Goal: Information Seeking & Learning: Learn about a topic

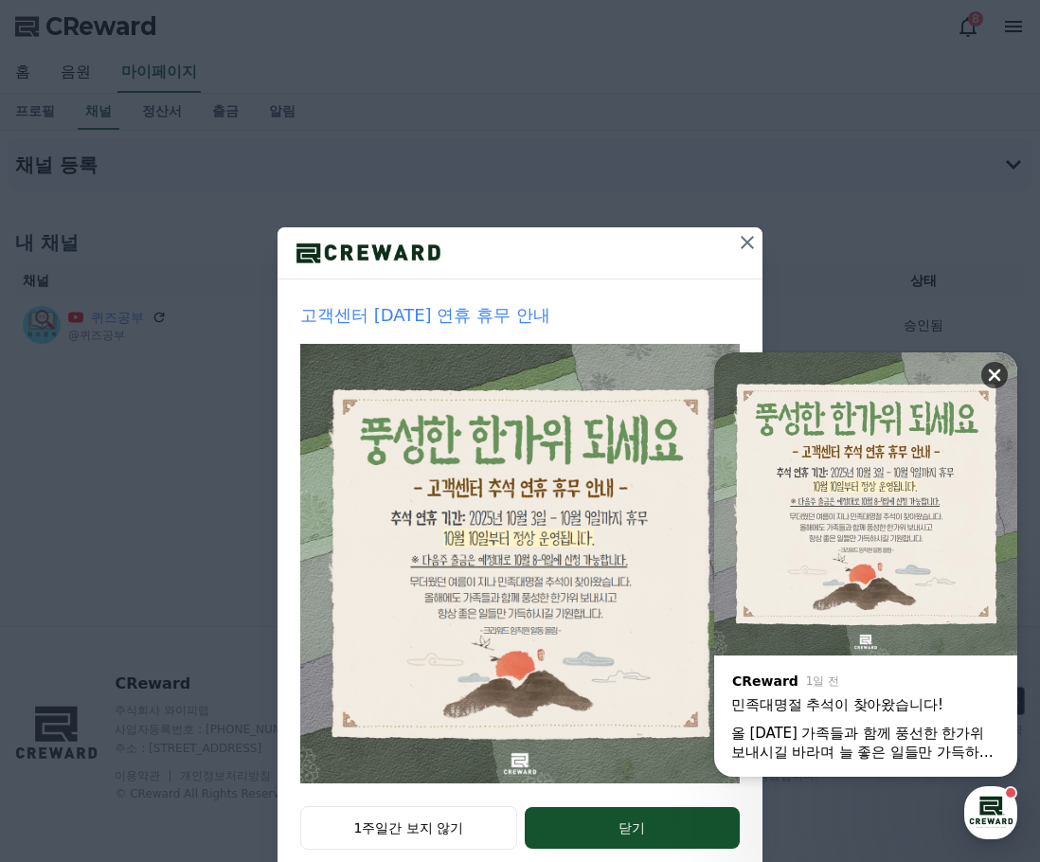
click at [994, 379] on icon at bounding box center [994, 375] width 19 height 19
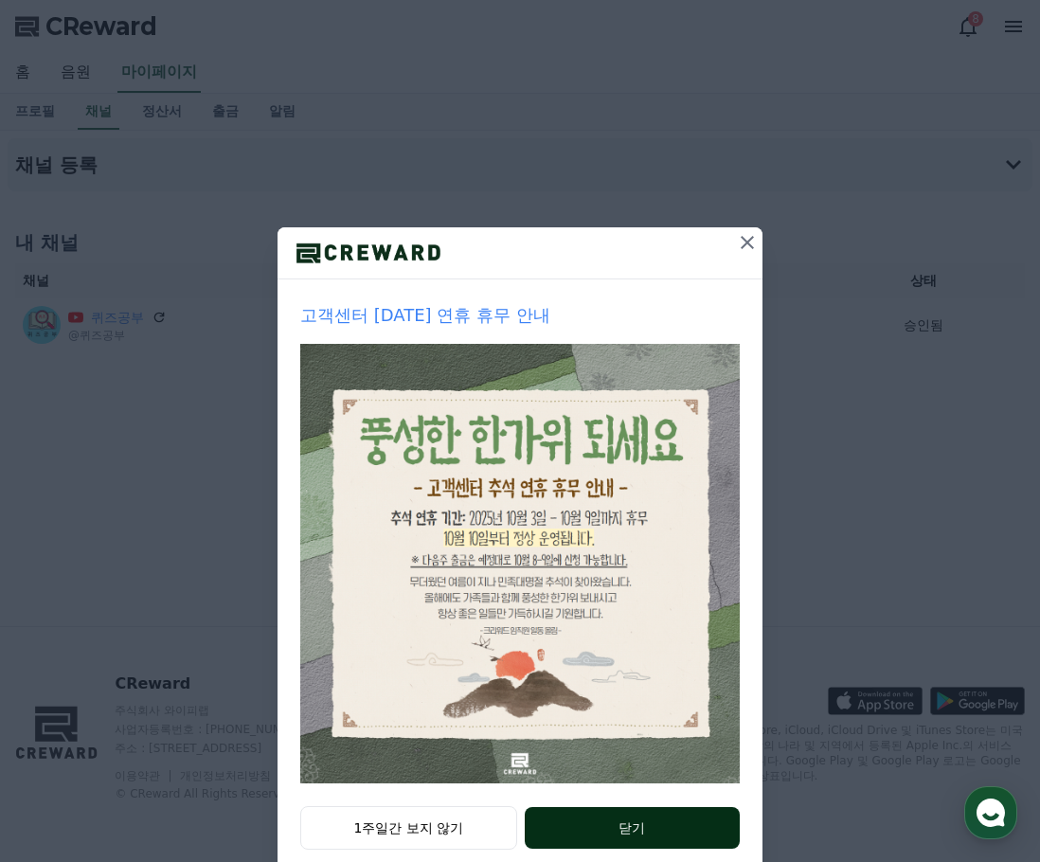
click at [592, 812] on button "닫기" at bounding box center [632, 828] width 215 height 42
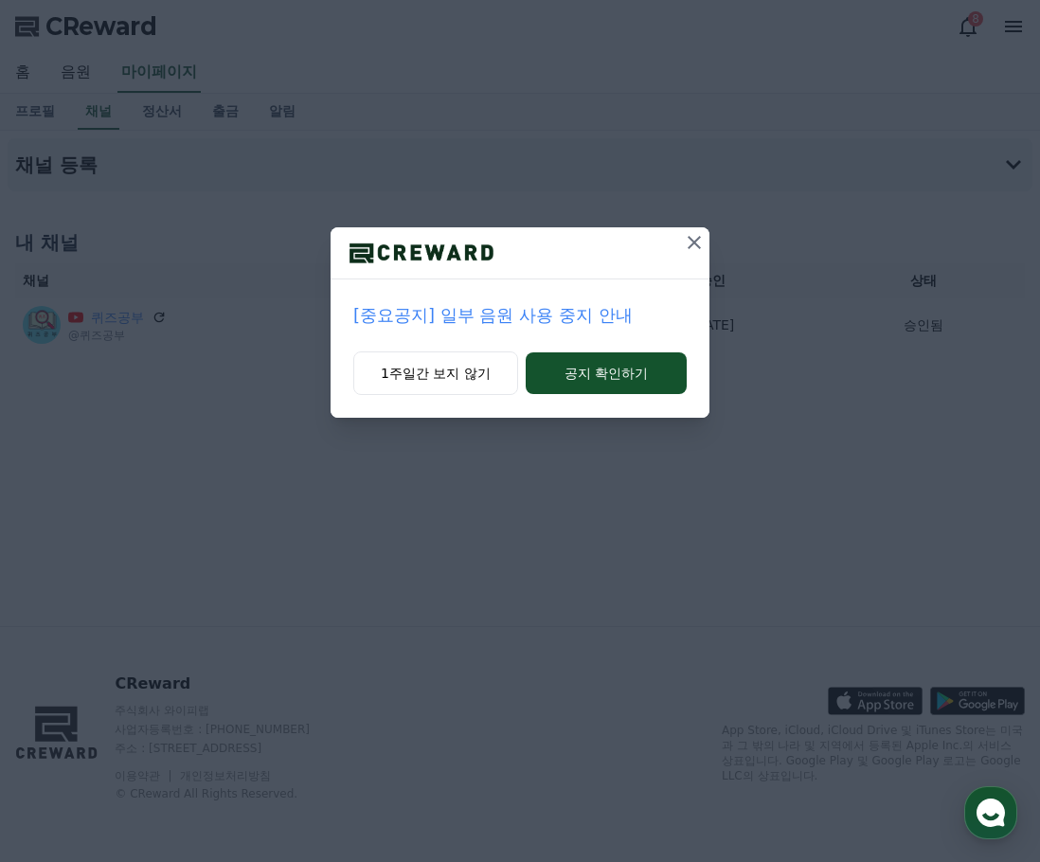
click at [695, 243] on icon at bounding box center [694, 242] width 13 height 13
click at [443, 366] on button "1주일간 보지 않기" at bounding box center [435, 373] width 165 height 44
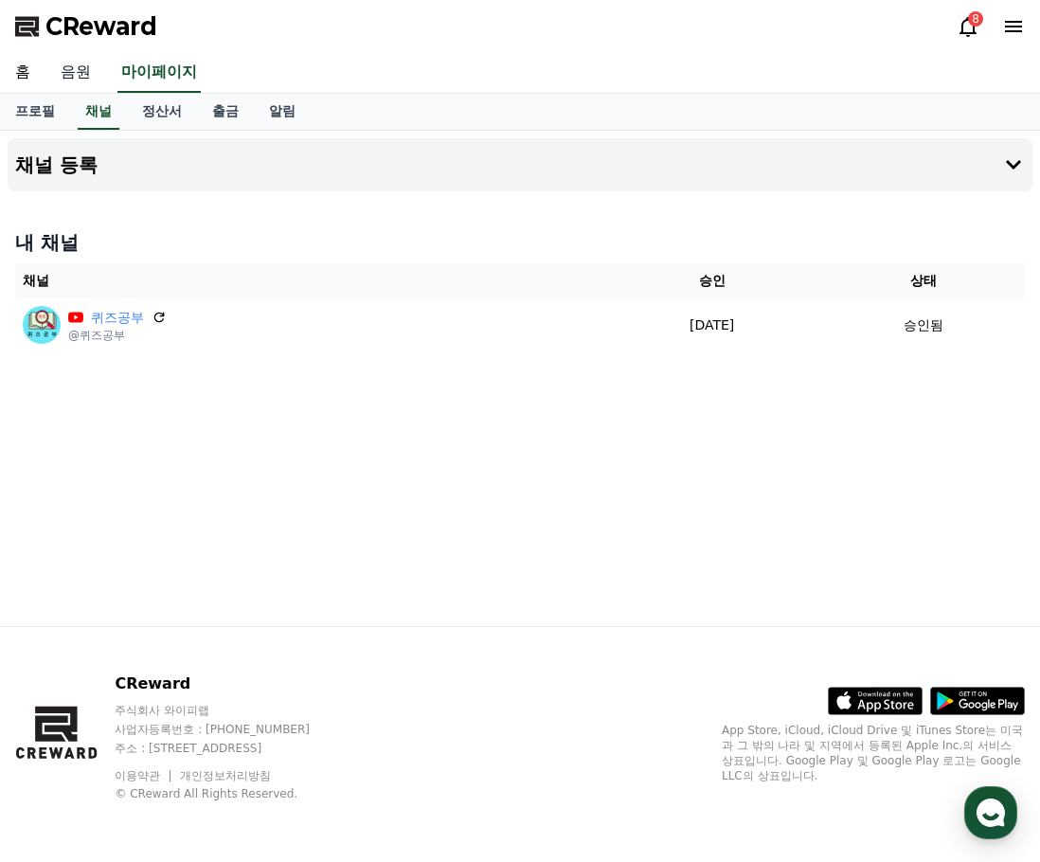
click at [80, 70] on link "음원" at bounding box center [75, 73] width 61 height 40
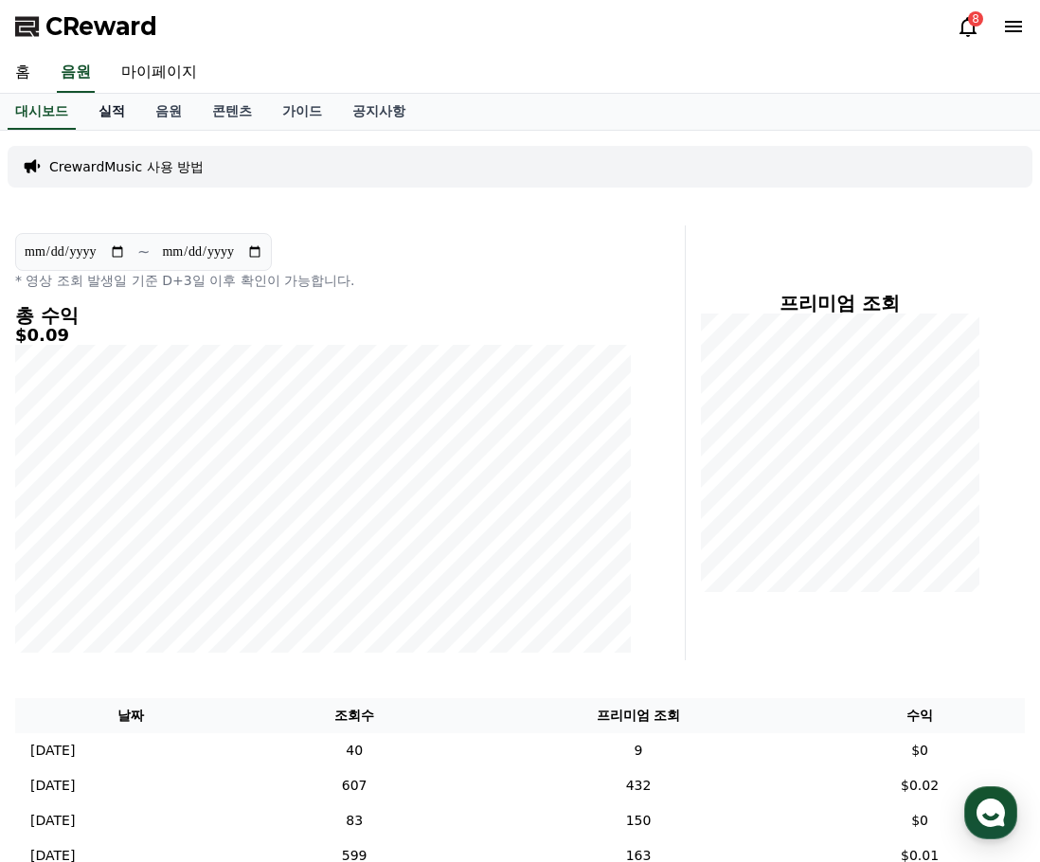
click at [127, 110] on link "실적" at bounding box center [111, 112] width 57 height 36
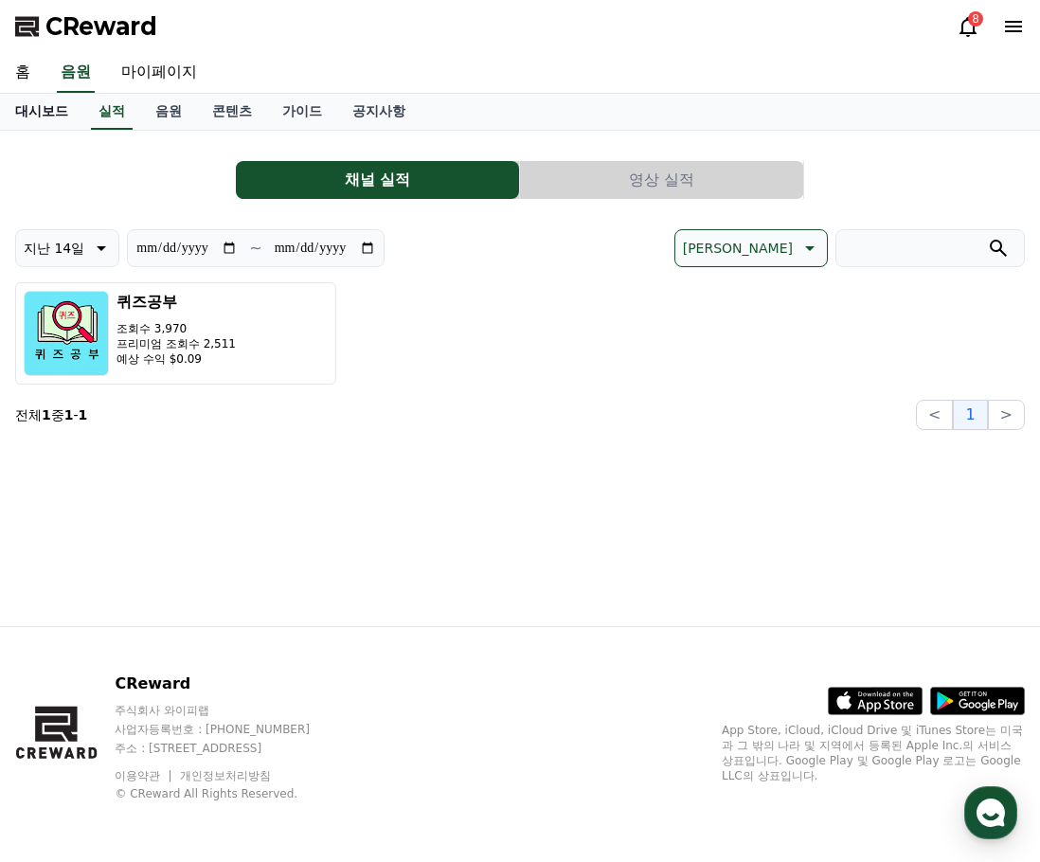
click at [62, 114] on link "대시보드" at bounding box center [41, 112] width 83 height 36
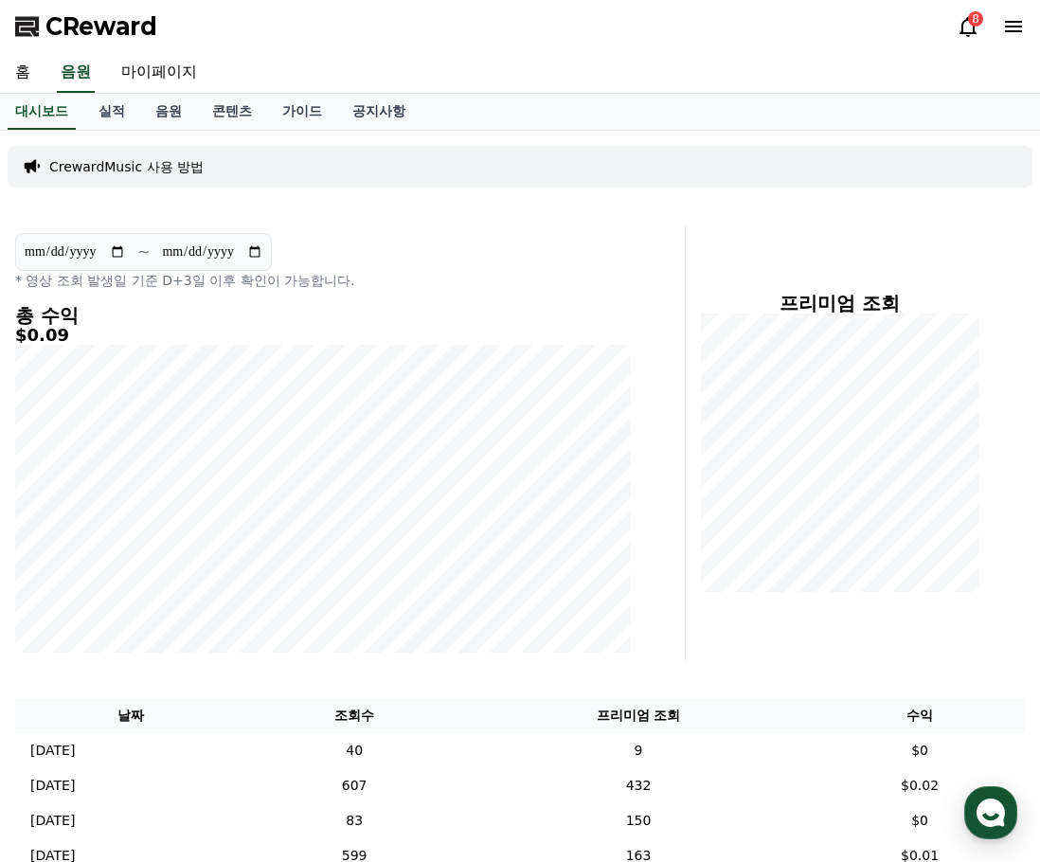
click at [973, 24] on div "8" at bounding box center [975, 18] width 15 height 15
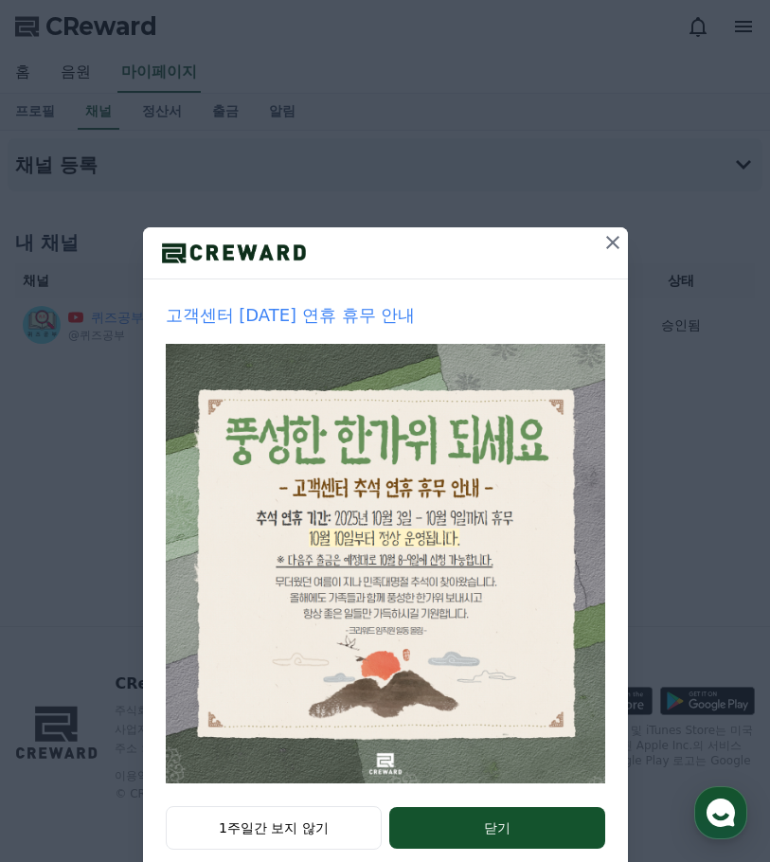
click at [609, 248] on icon at bounding box center [613, 242] width 23 height 23
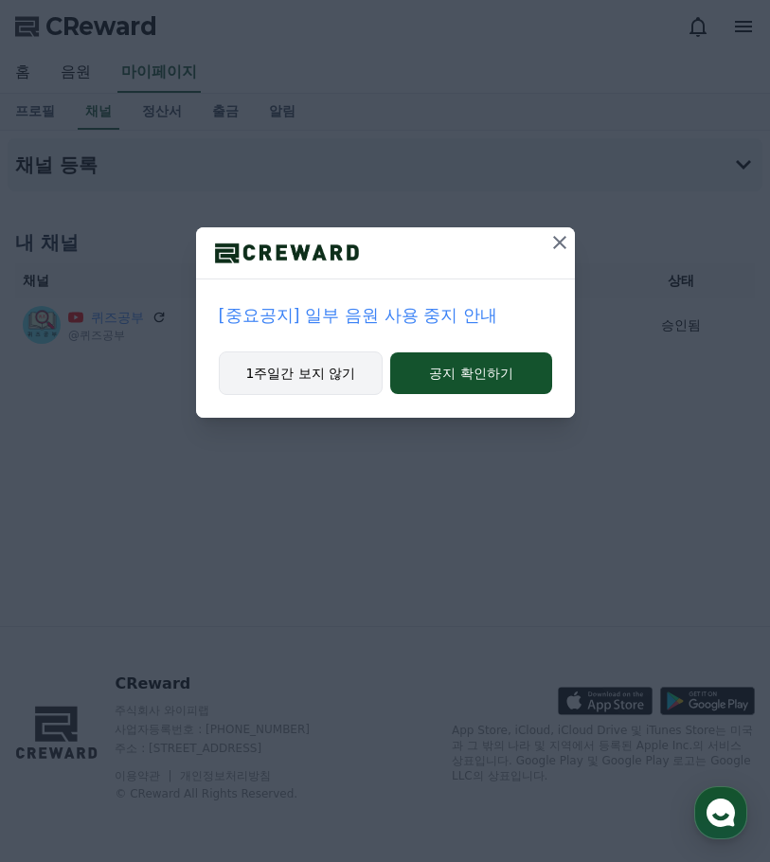
click at [321, 372] on button "1주일간 보지 않기" at bounding box center [301, 373] width 165 height 44
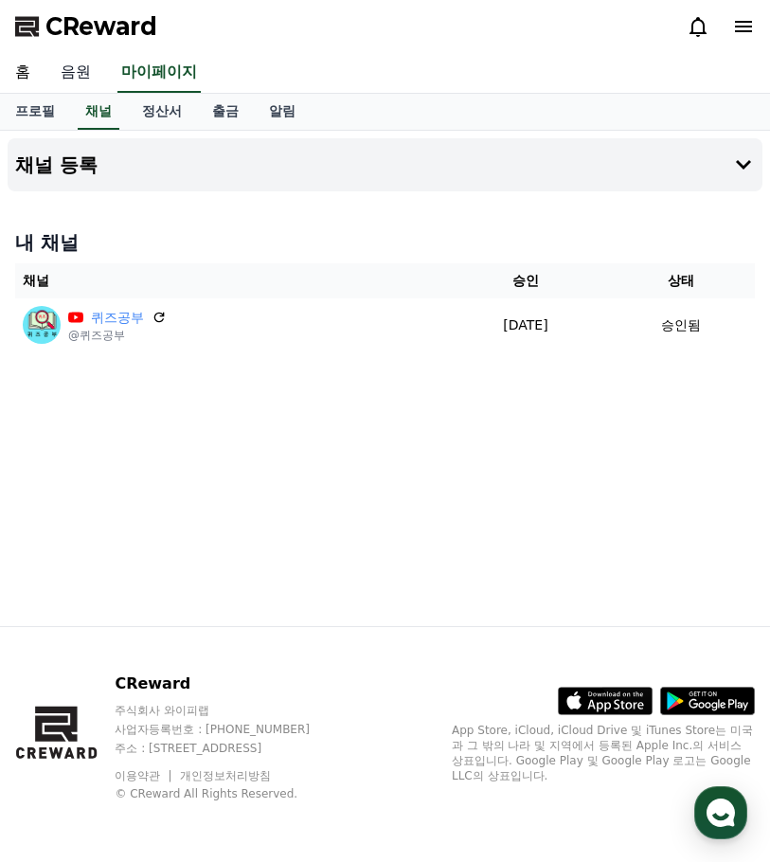
click at [74, 67] on link "음원" at bounding box center [75, 73] width 61 height 40
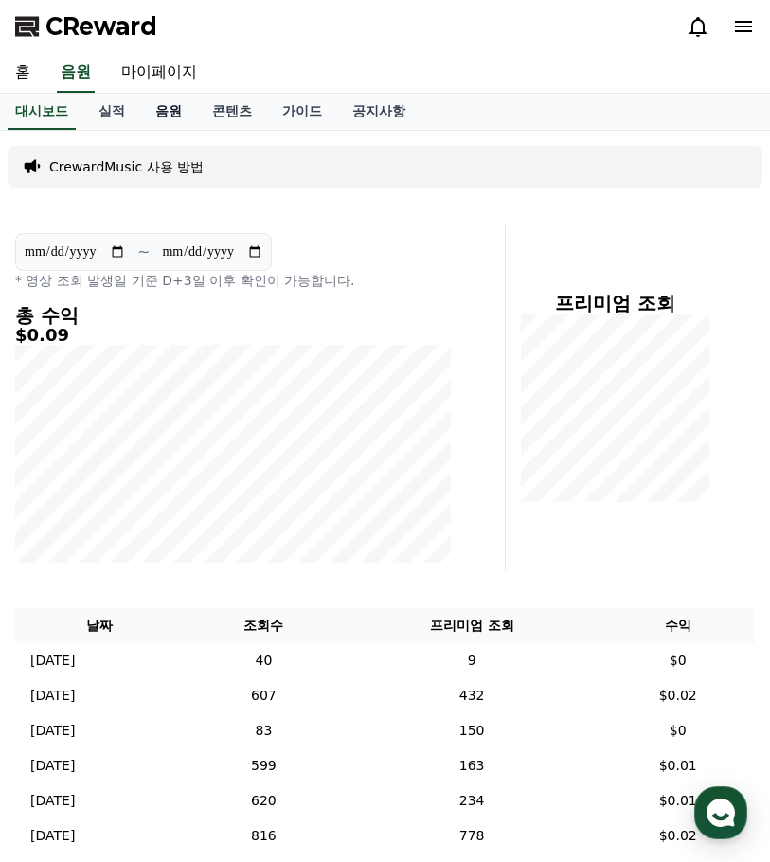
click at [153, 116] on link "음원" at bounding box center [168, 112] width 57 height 36
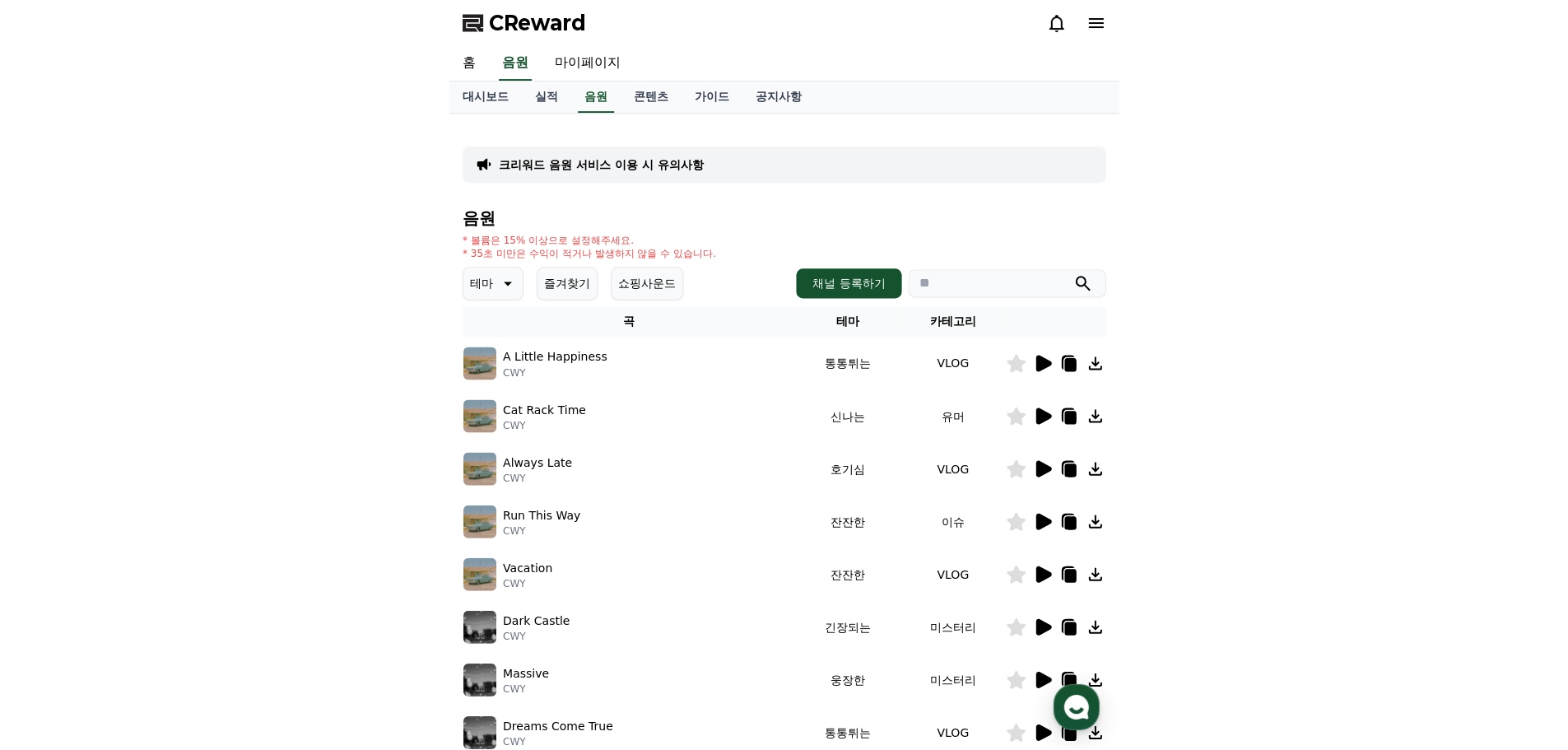
scroll to position [247, 0]
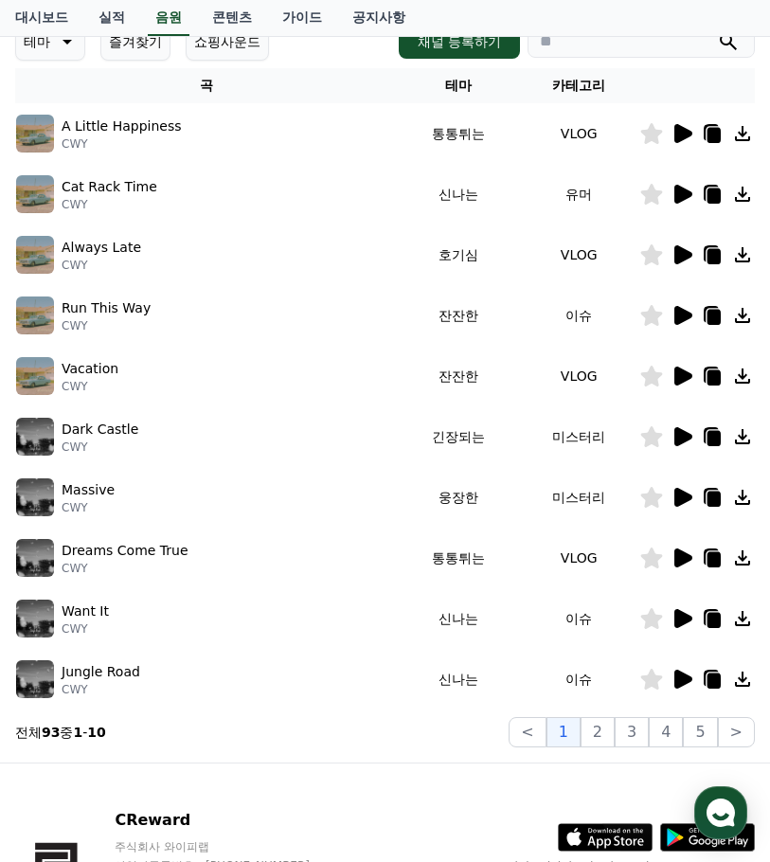
click at [682, 318] on icon at bounding box center [683, 315] width 18 height 19
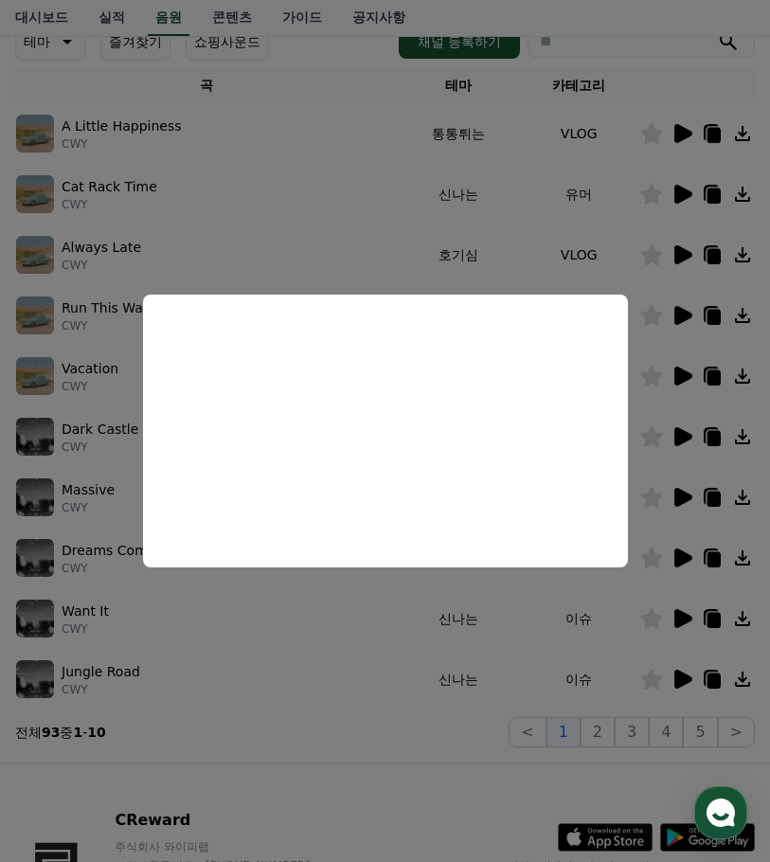
click at [365, 241] on button "close modal" at bounding box center [385, 431] width 770 height 862
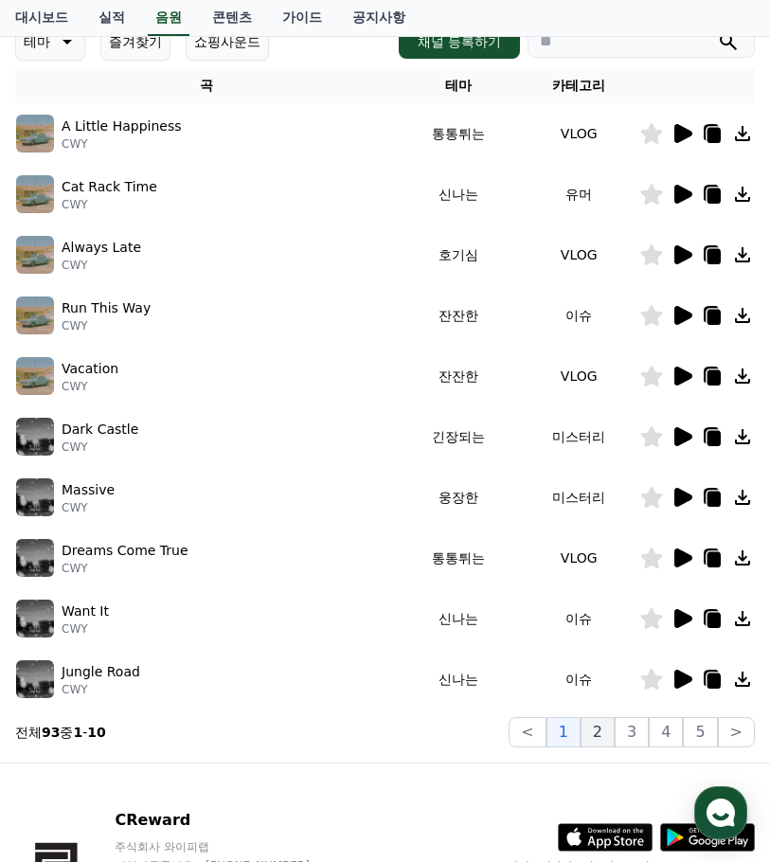
click at [596, 728] on button "2" at bounding box center [598, 732] width 34 height 30
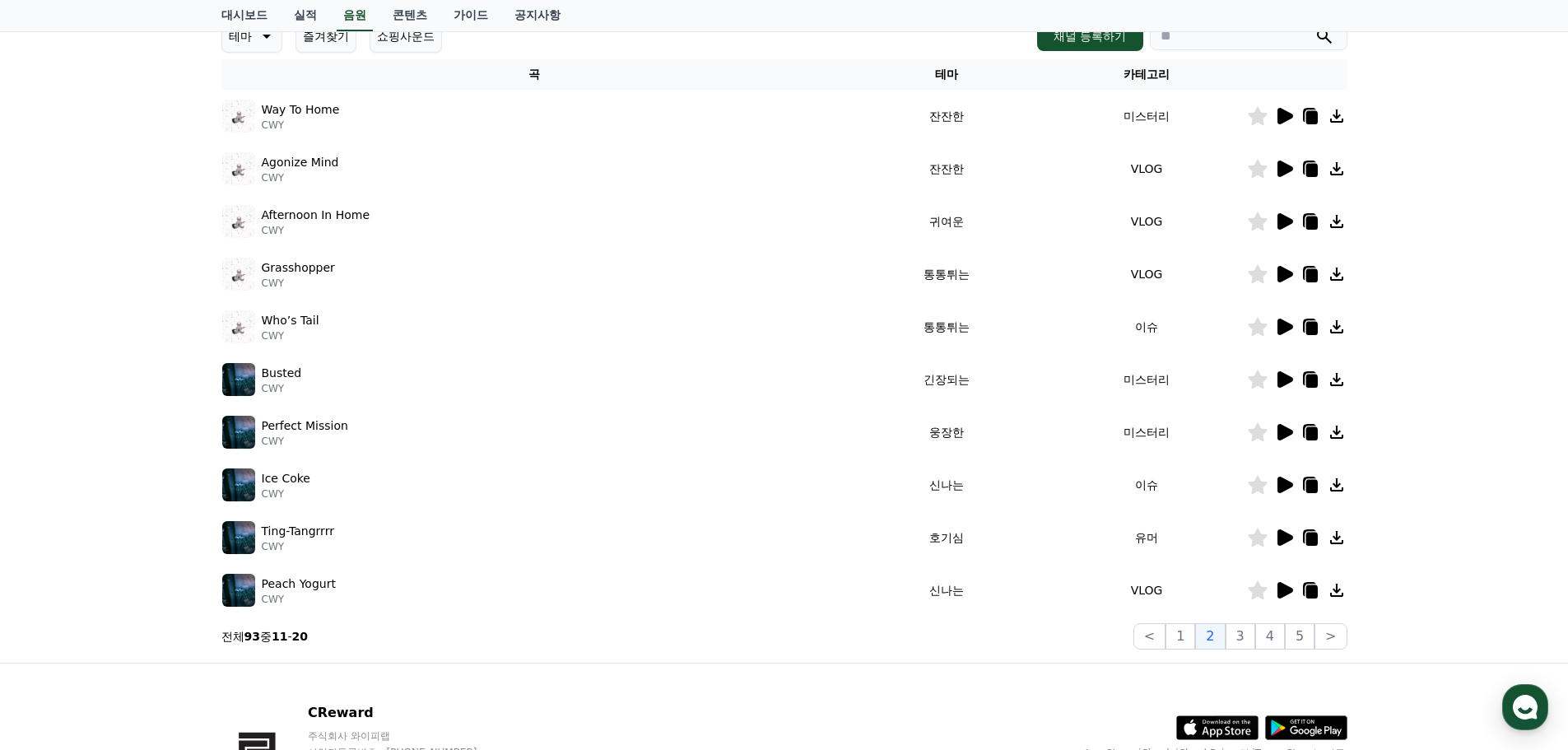
click at [668, 169] on icon at bounding box center [1285, 169] width 16 height 17
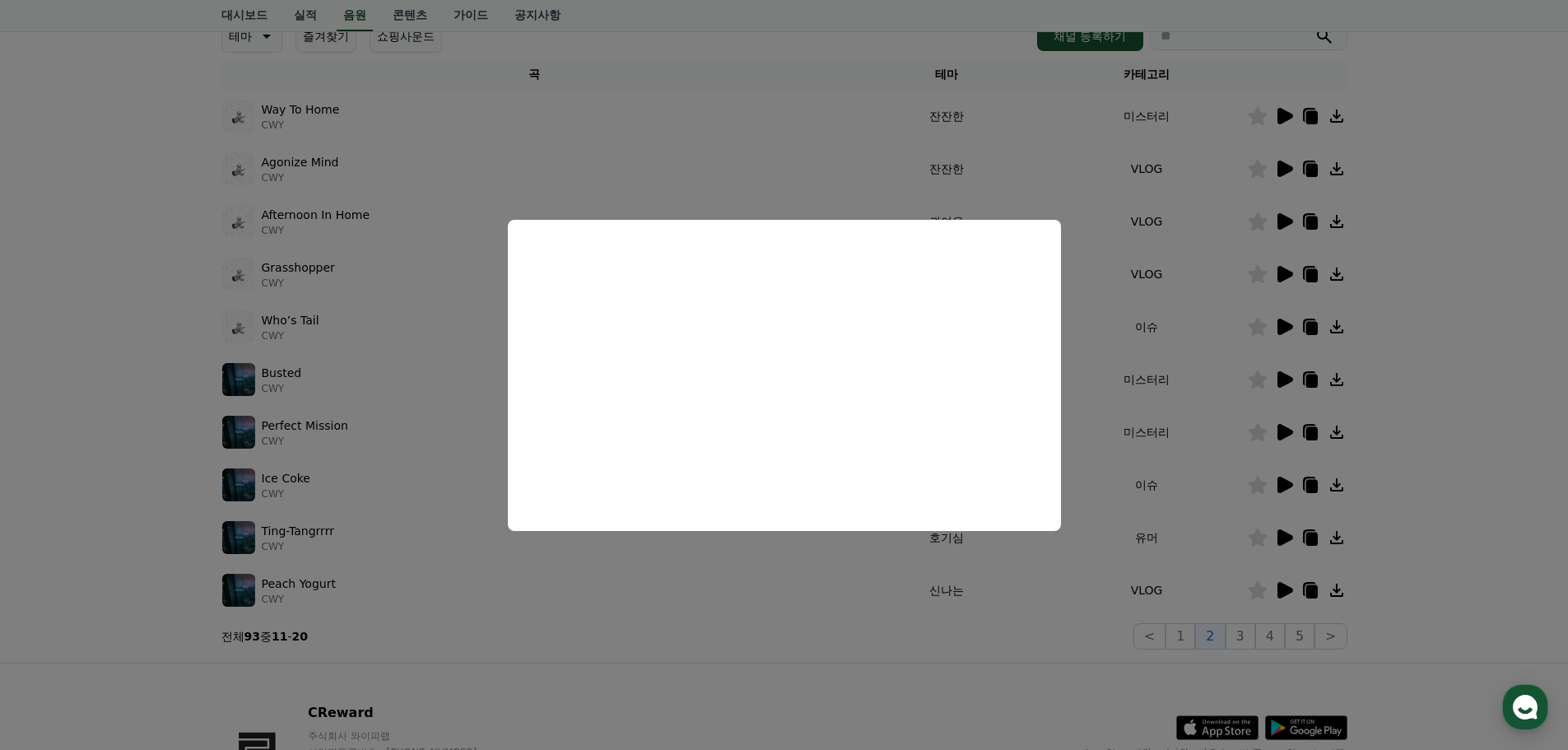
click at [668, 163] on button "close modal" at bounding box center [784, 375] width 1568 height 750
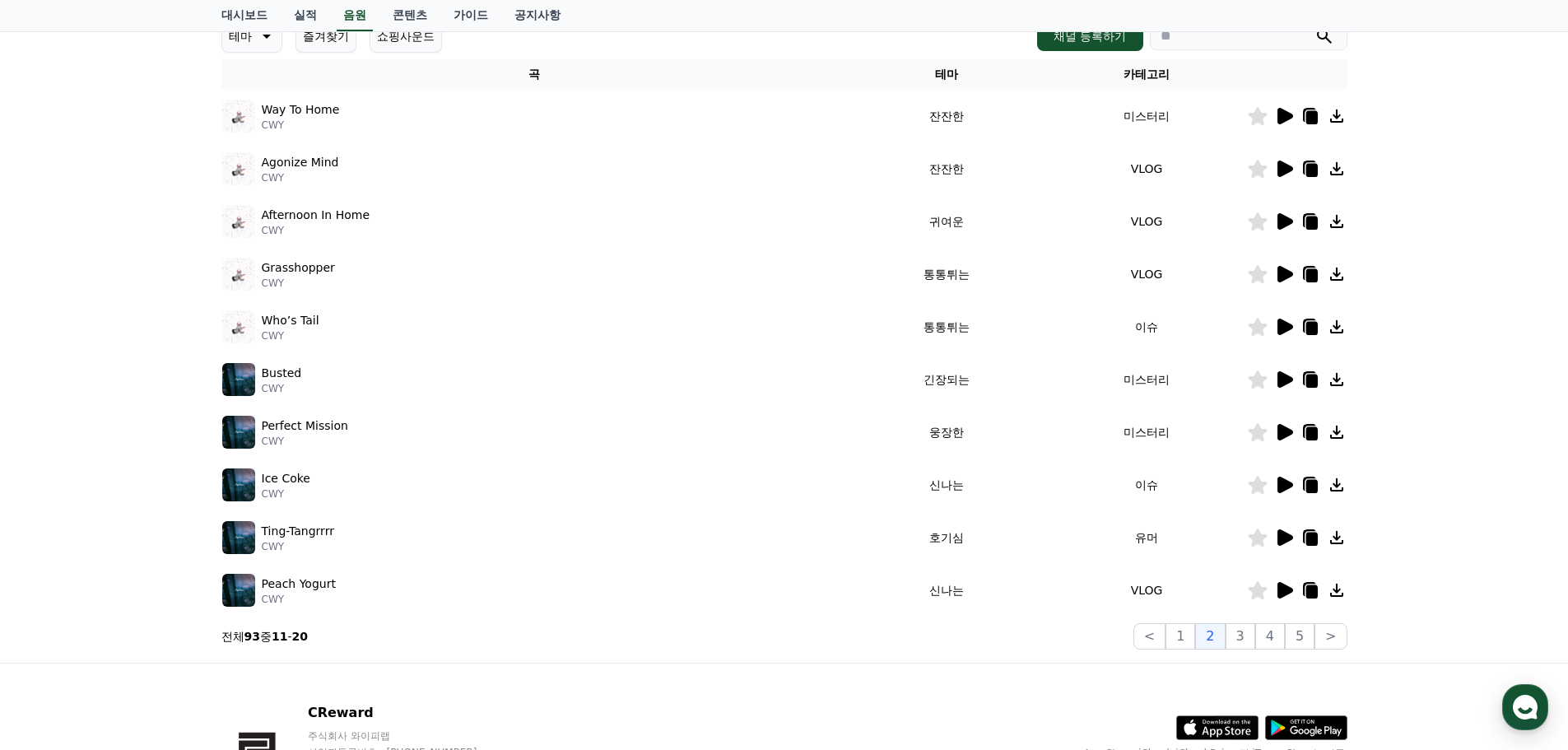
click at [668, 37] on input "search" at bounding box center [1247, 37] width 197 height 28
paste input "**********"
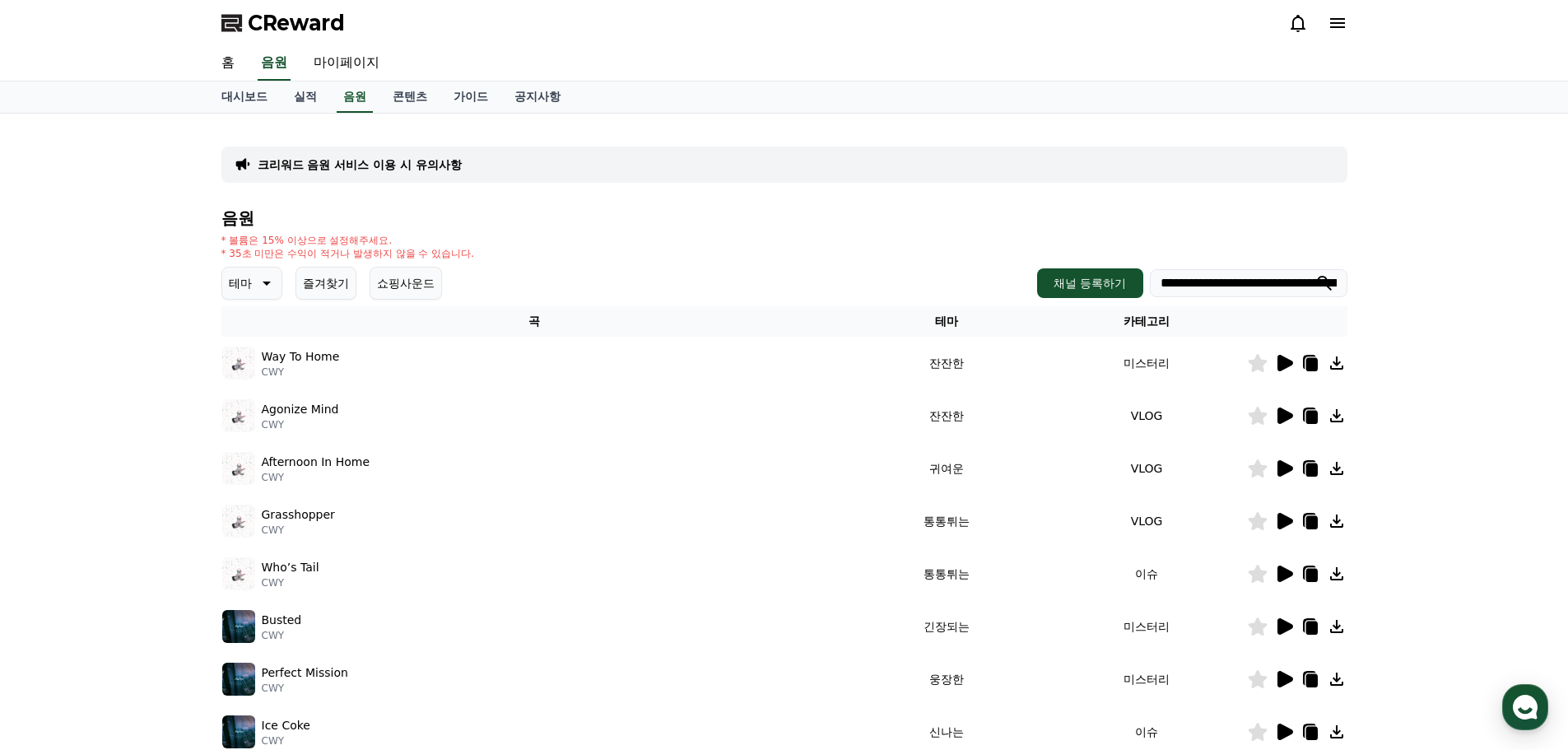
click at [668, 414] on icon at bounding box center [1310, 417] width 11 height 13
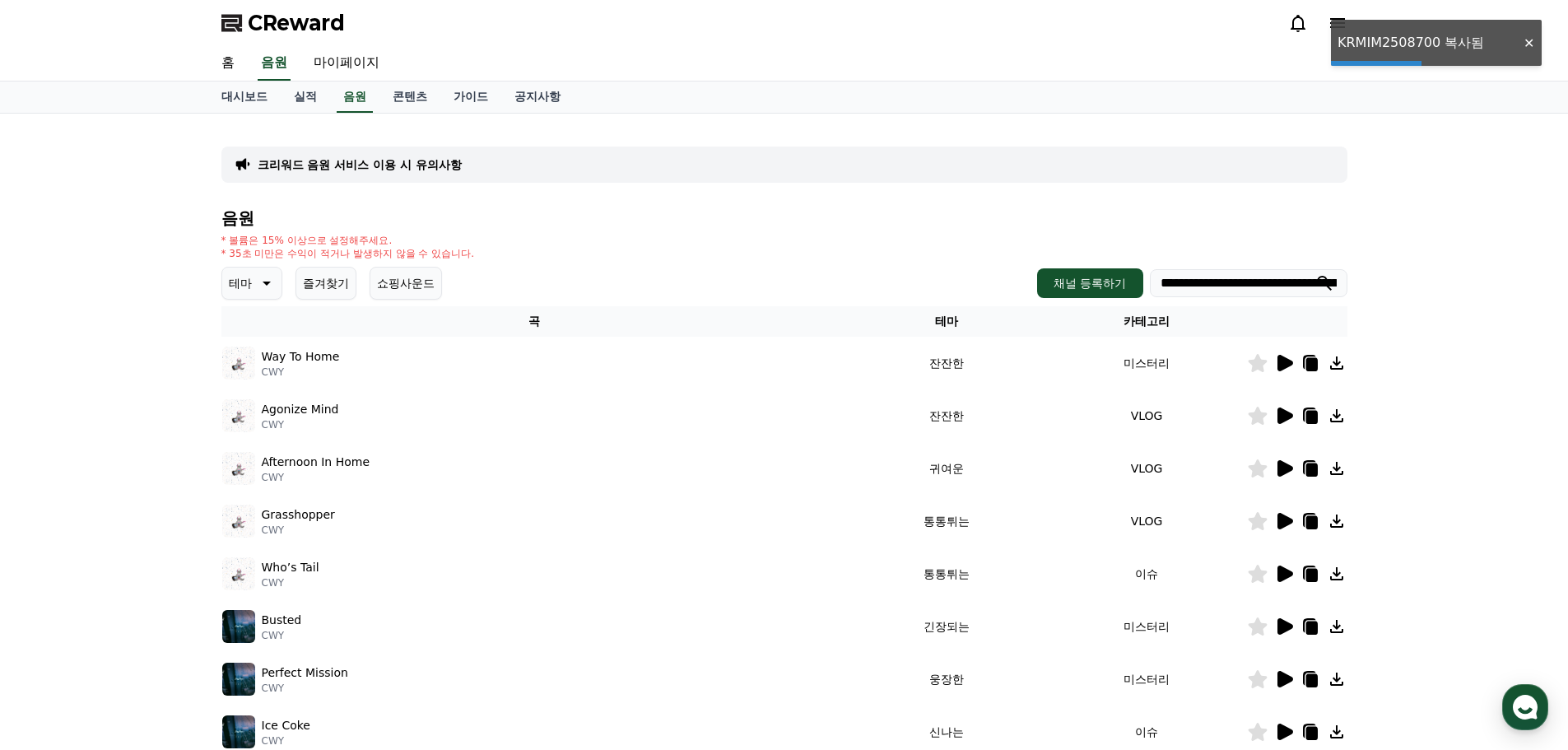
click at [668, 282] on input "**********" at bounding box center [1247, 283] width 197 height 28
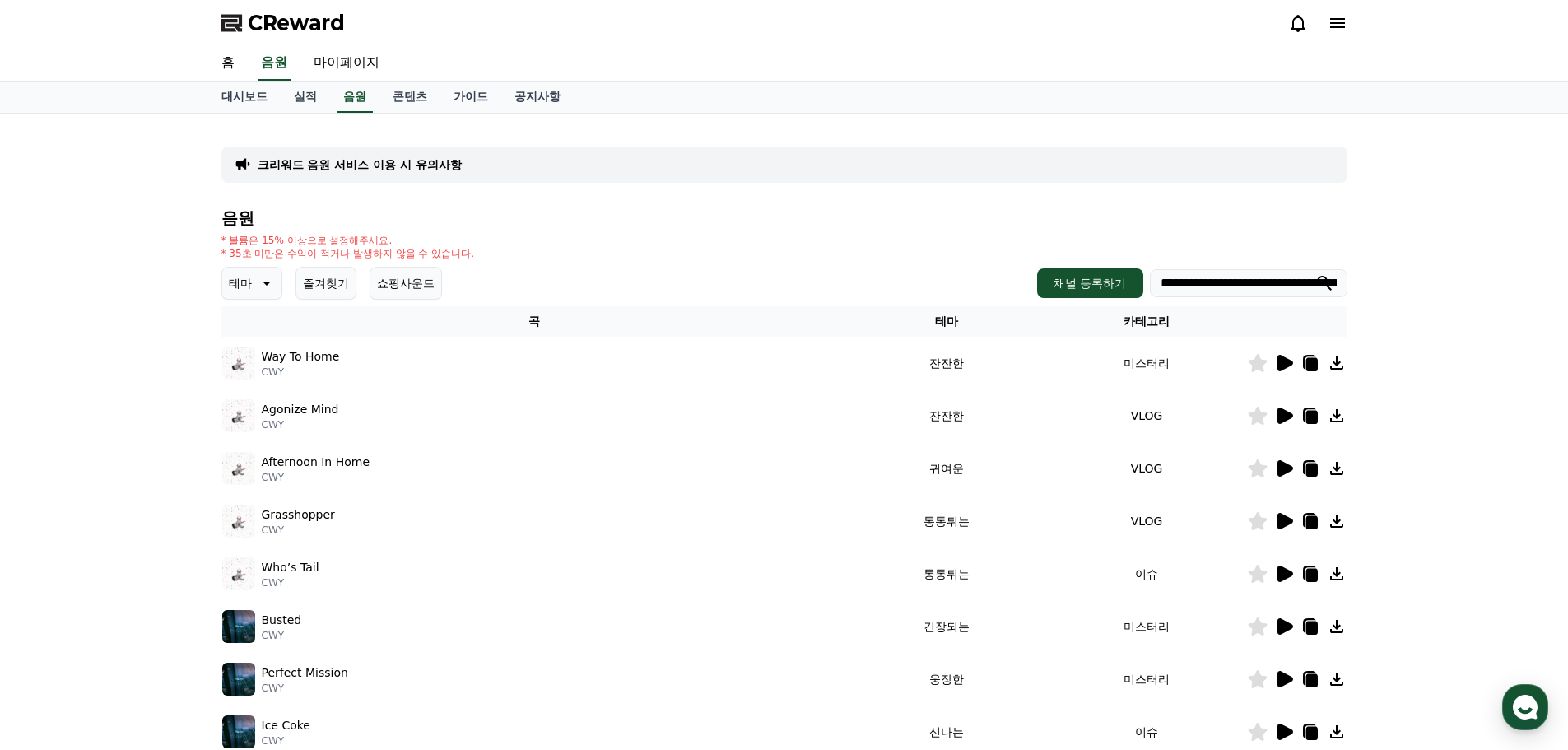
paste input "search"
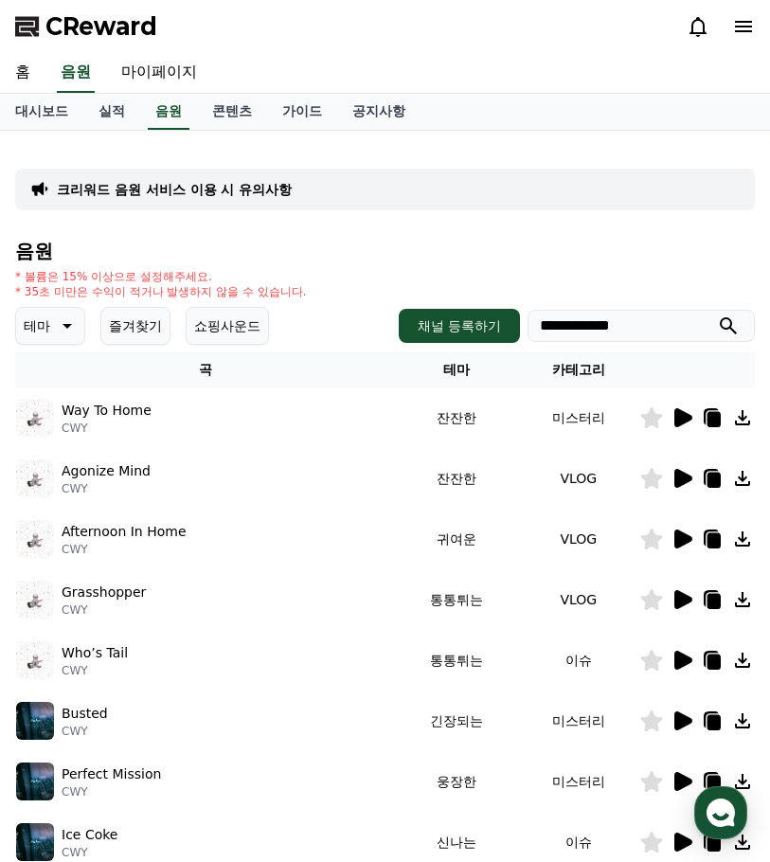
type input "**********"
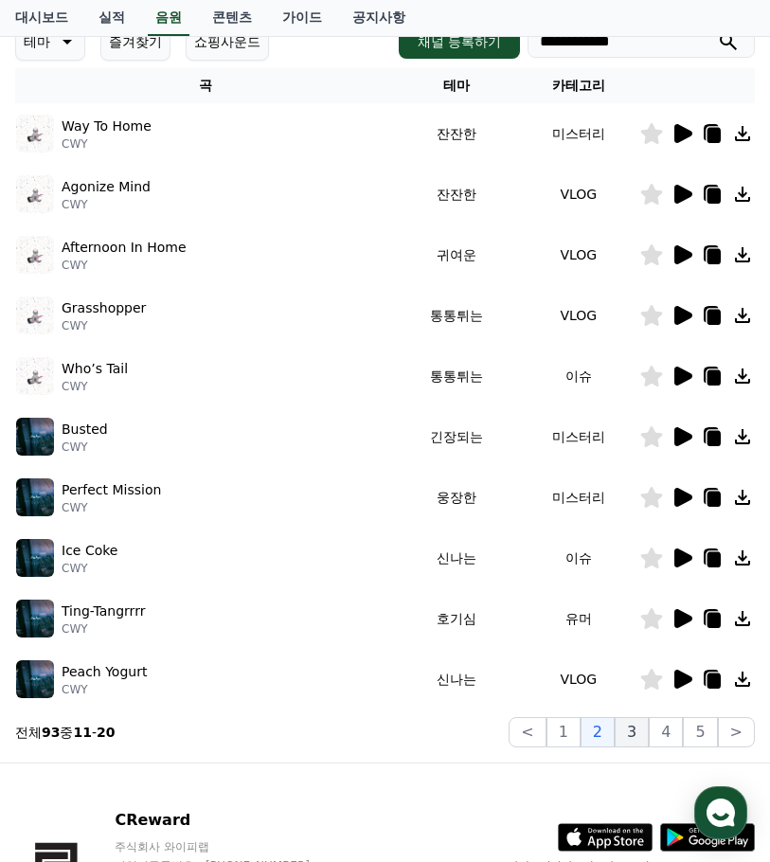
click at [629, 734] on button "3" at bounding box center [632, 732] width 34 height 30
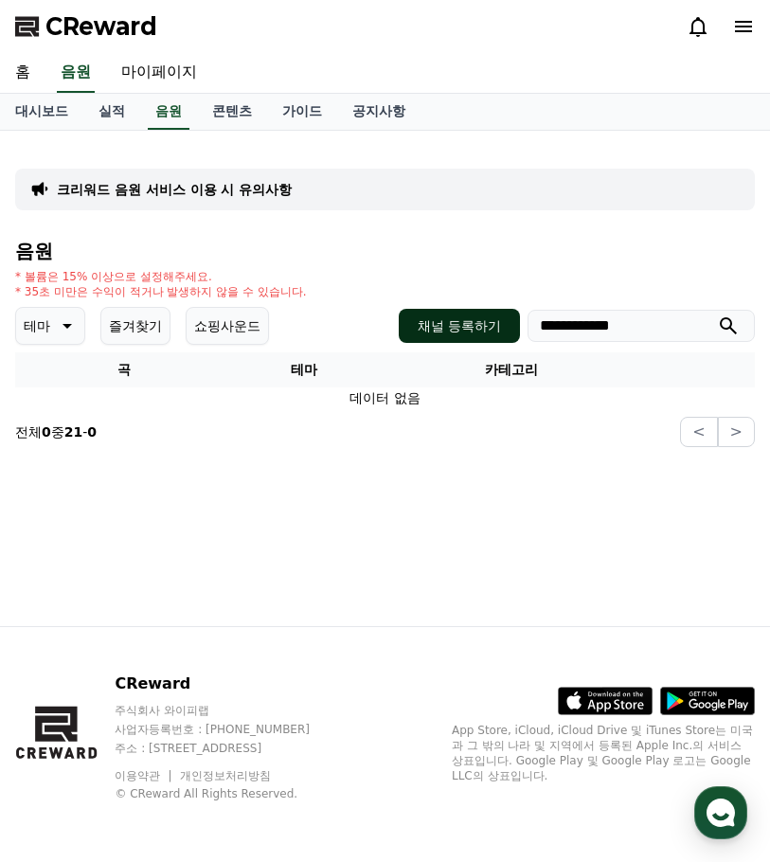
click at [495, 318] on div "**********" at bounding box center [577, 326] width 356 height 34
click at [164, 117] on link "음원" at bounding box center [169, 112] width 42 height 36
click at [116, 111] on link "실적" at bounding box center [111, 112] width 57 height 36
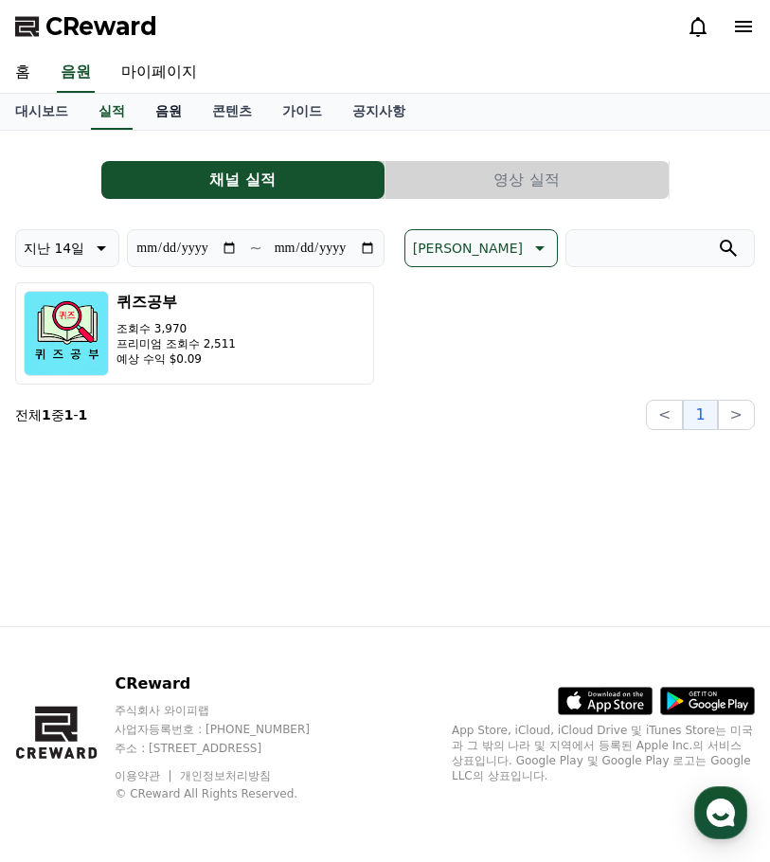
click at [168, 111] on link "음원" at bounding box center [168, 112] width 57 height 36
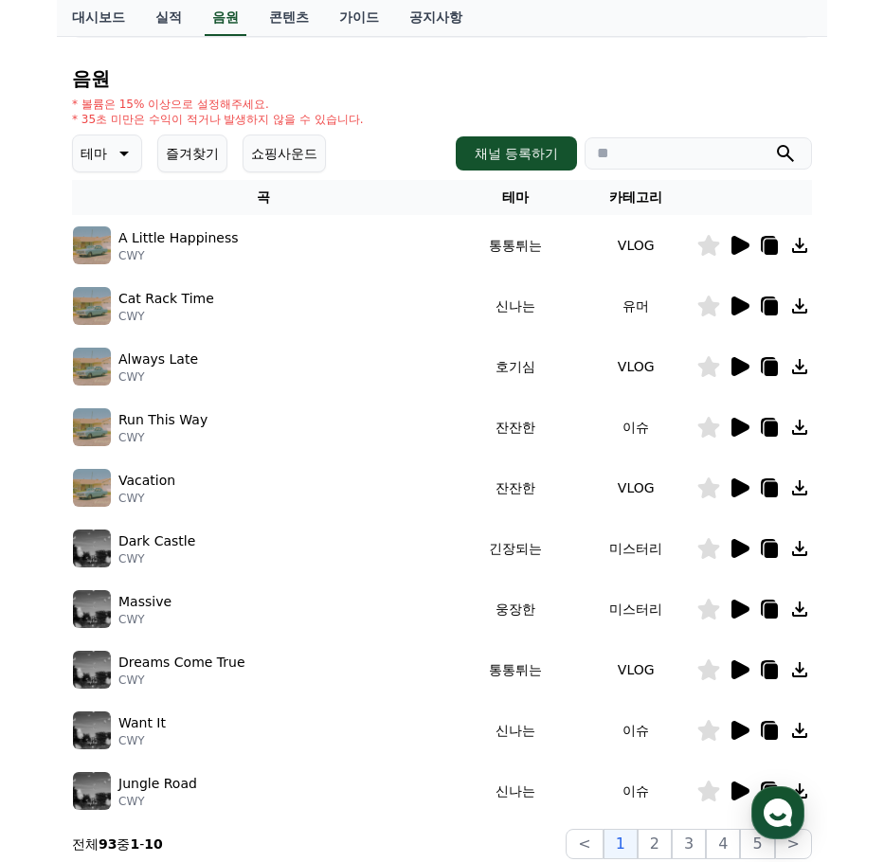
scroll to position [421, 0]
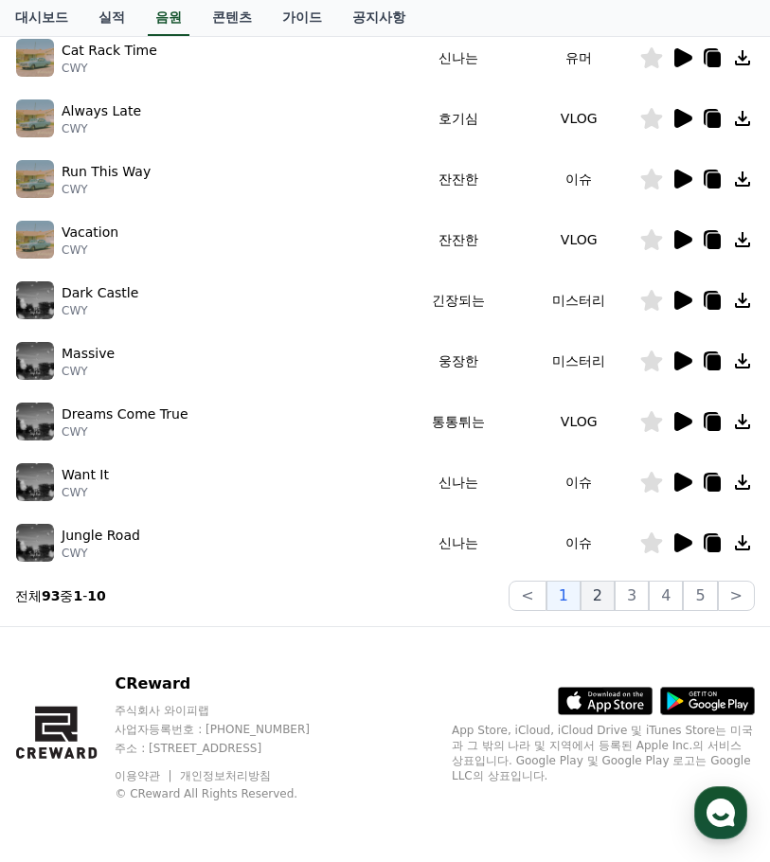
click at [597, 589] on button "2" at bounding box center [598, 596] width 34 height 30
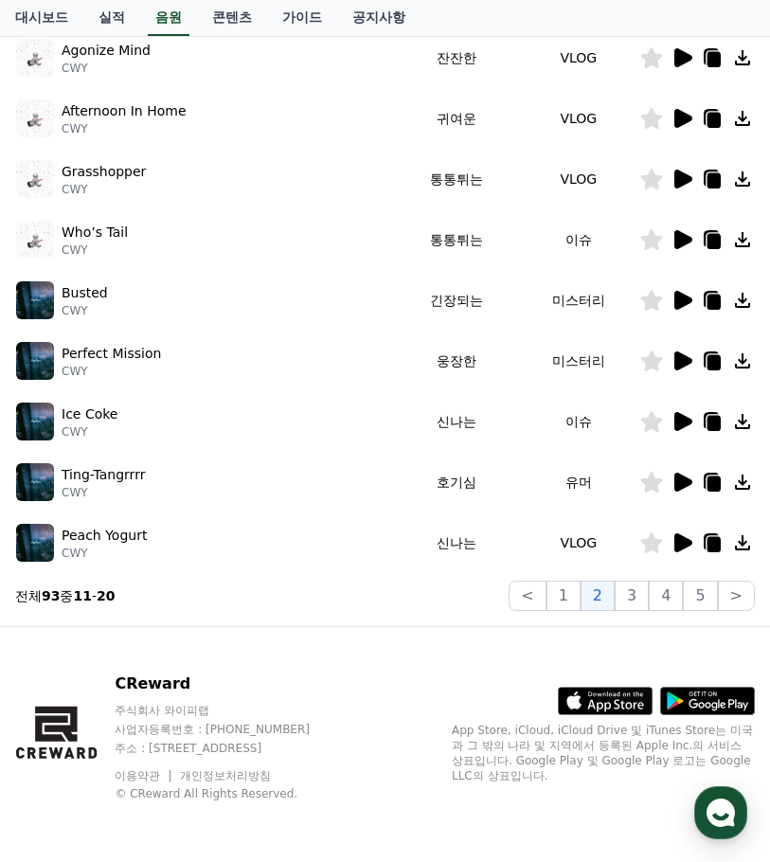
click at [681, 50] on icon at bounding box center [683, 57] width 18 height 19
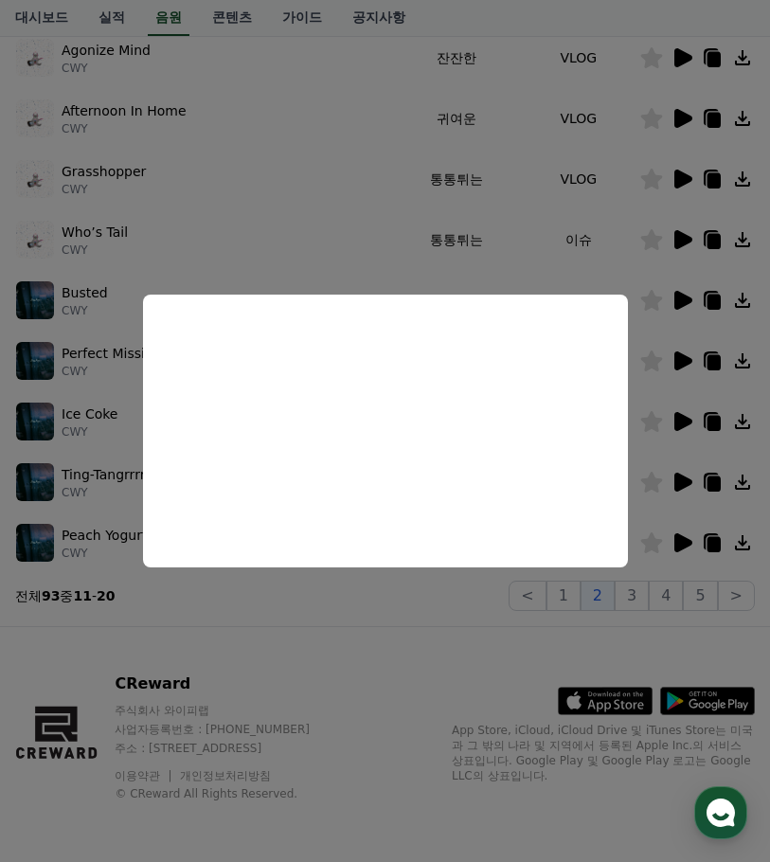
click at [387, 627] on button "close modal" at bounding box center [385, 431] width 770 height 862
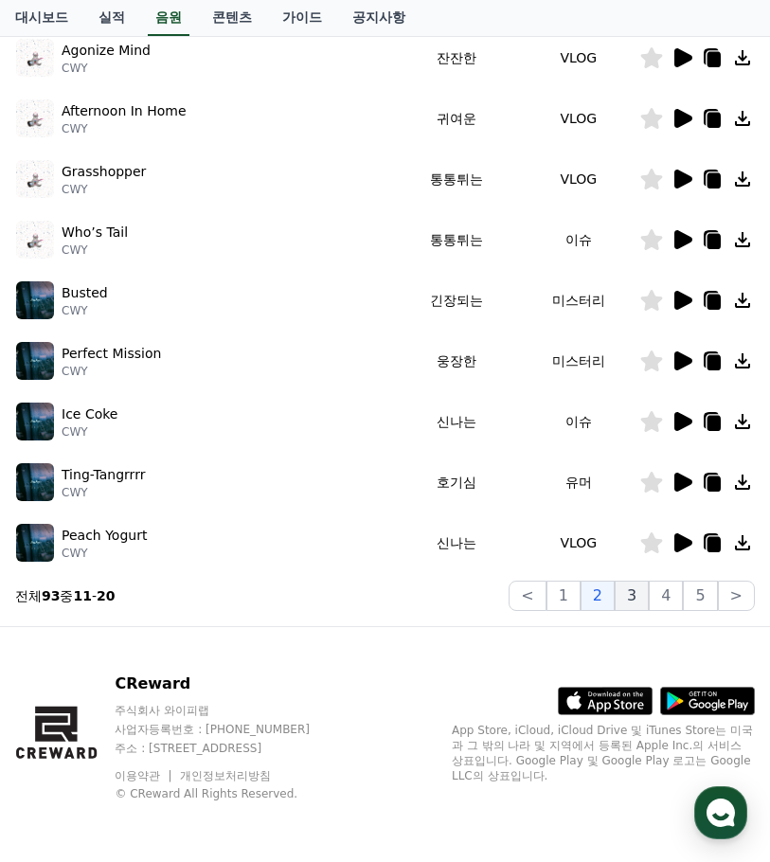
click at [639, 597] on button "3" at bounding box center [632, 596] width 34 height 30
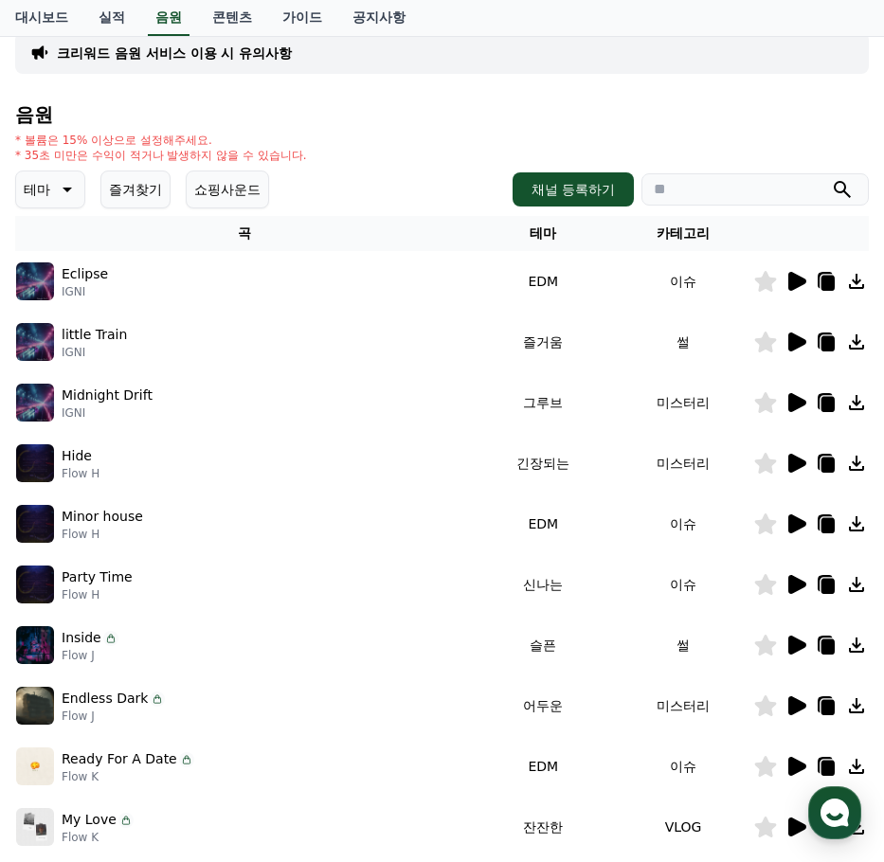
scroll to position [421, 0]
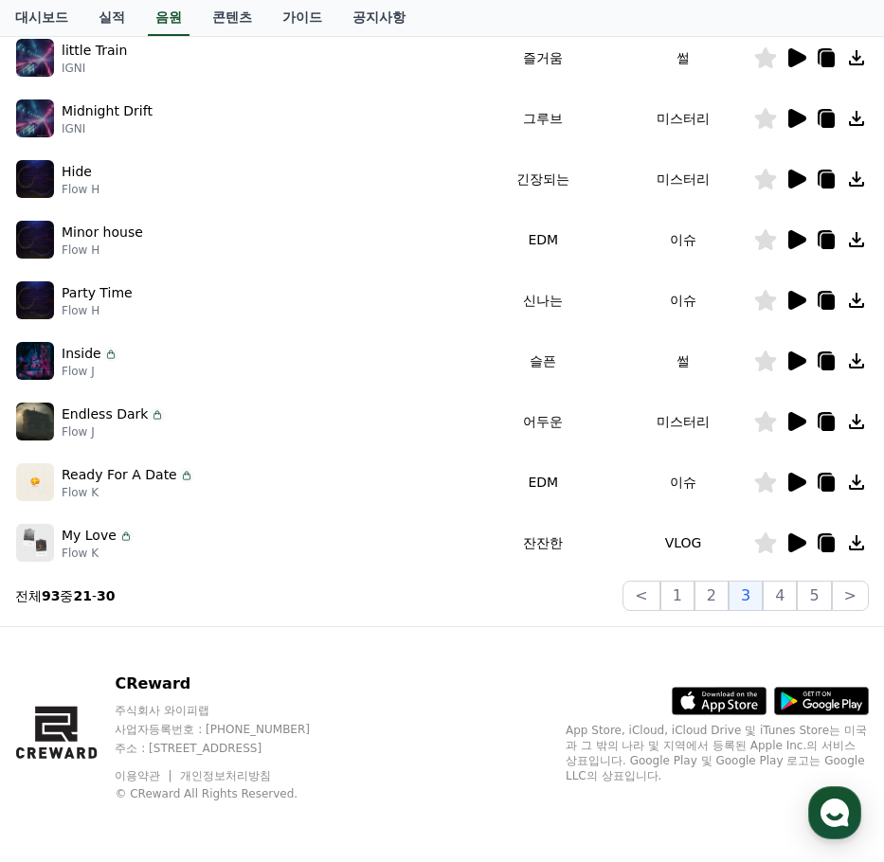
click at [769, 544] on icon at bounding box center [797, 542] width 18 height 19
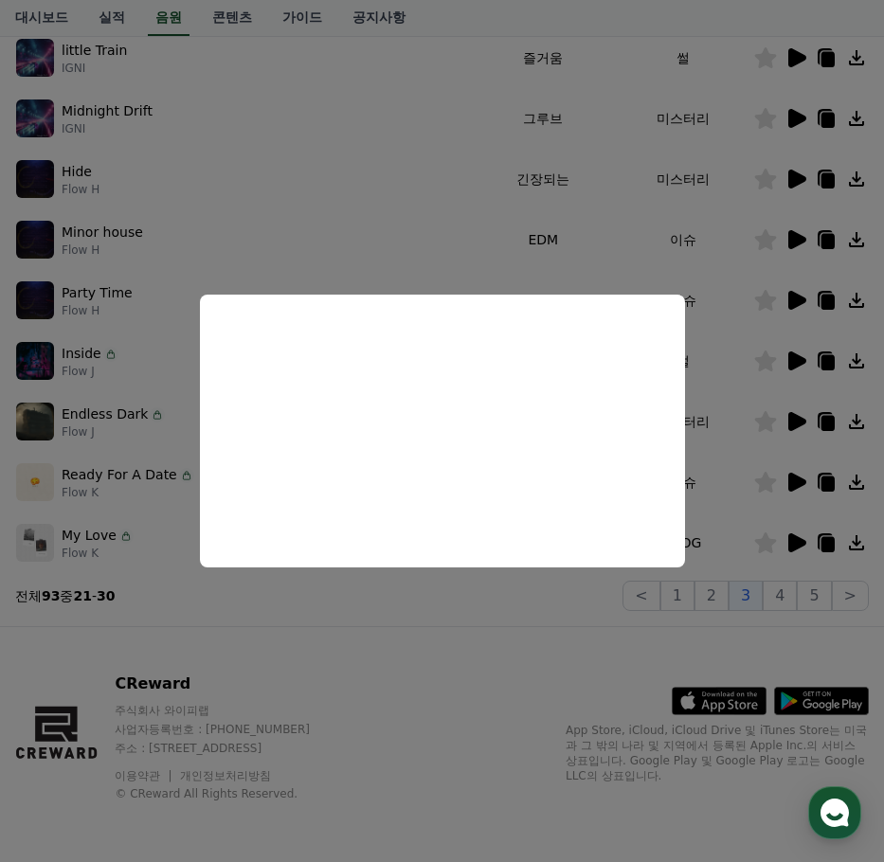
click at [459, 643] on button "close modal" at bounding box center [442, 431] width 884 height 862
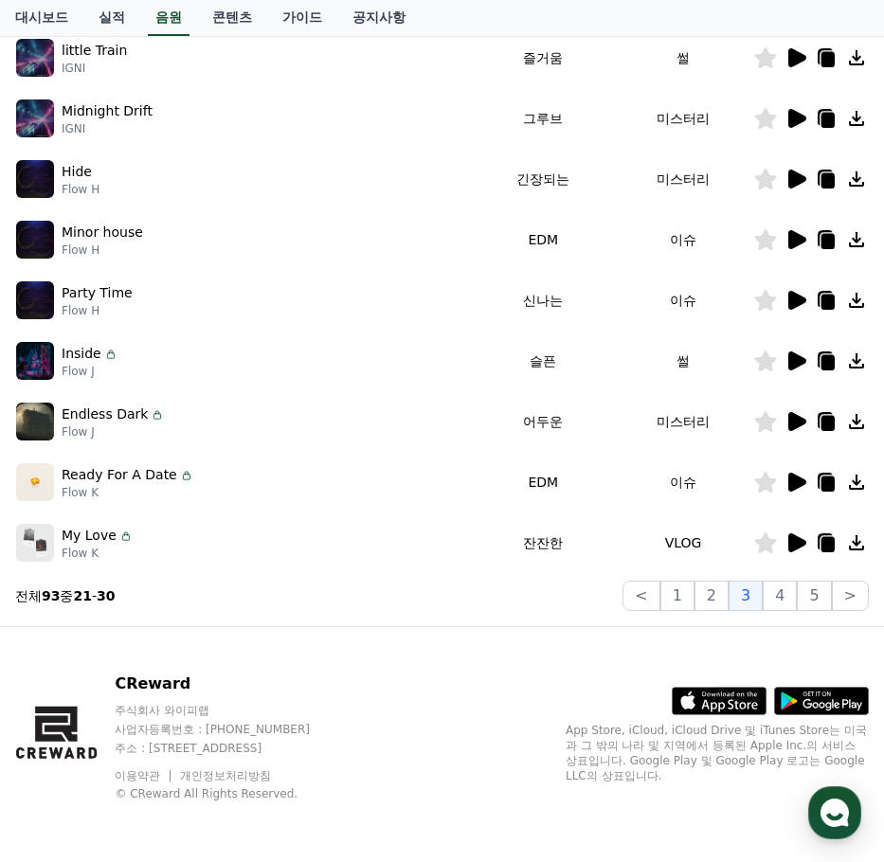
click at [769, 548] on icon at bounding box center [826, 542] width 23 height 23
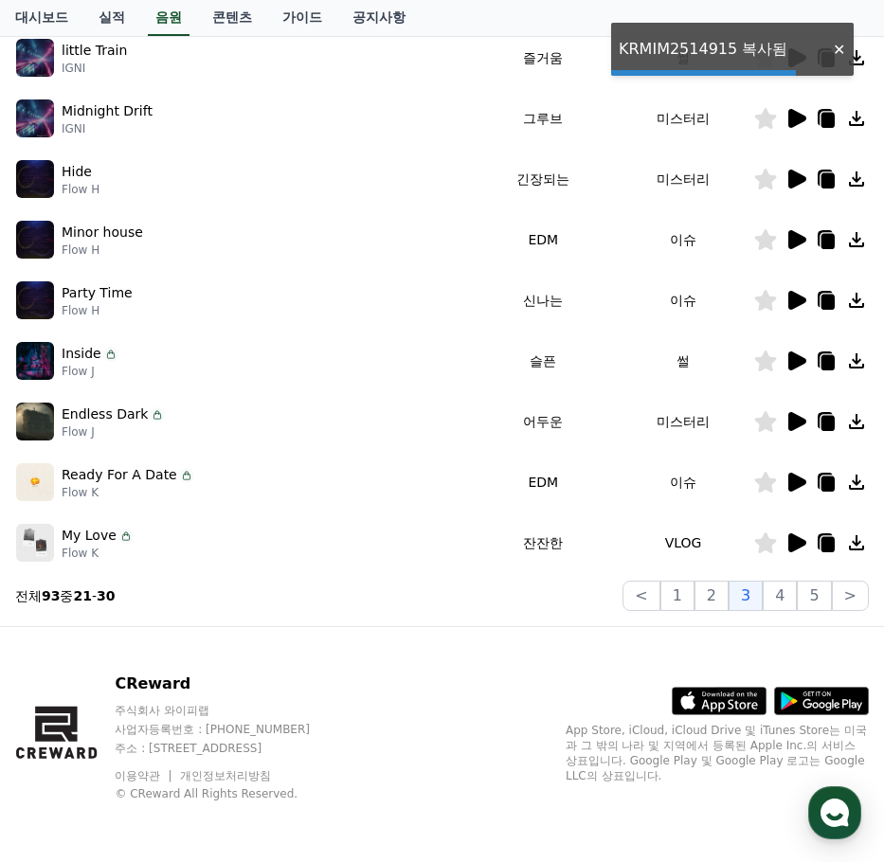
scroll to position [0, 0]
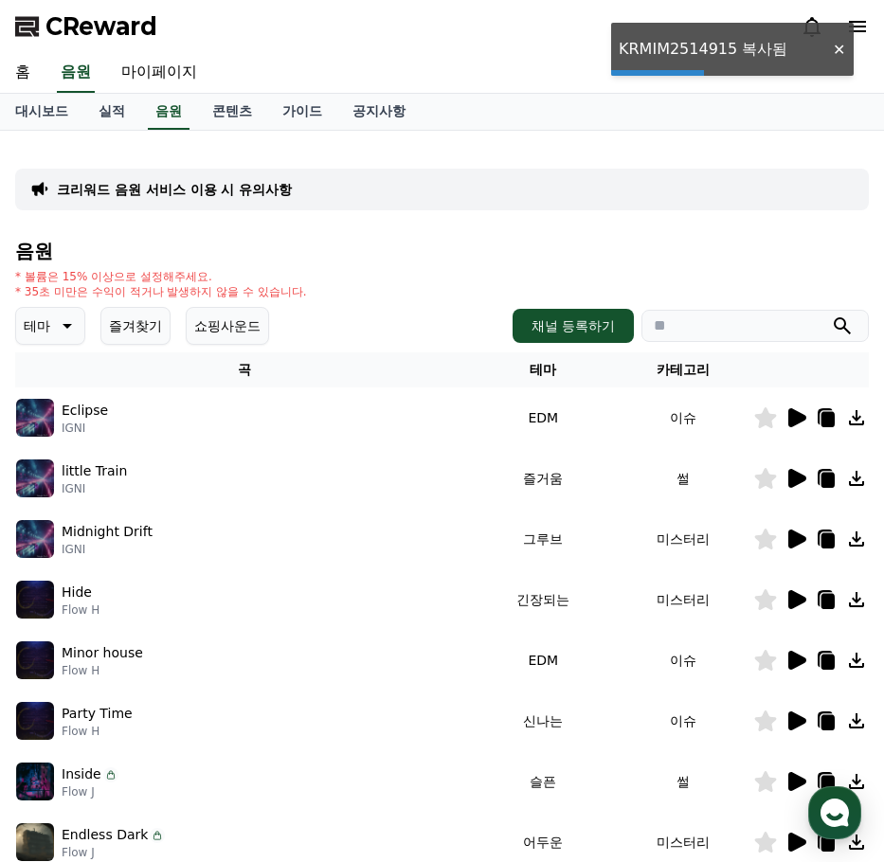
click at [717, 327] on input "search" at bounding box center [754, 326] width 227 height 32
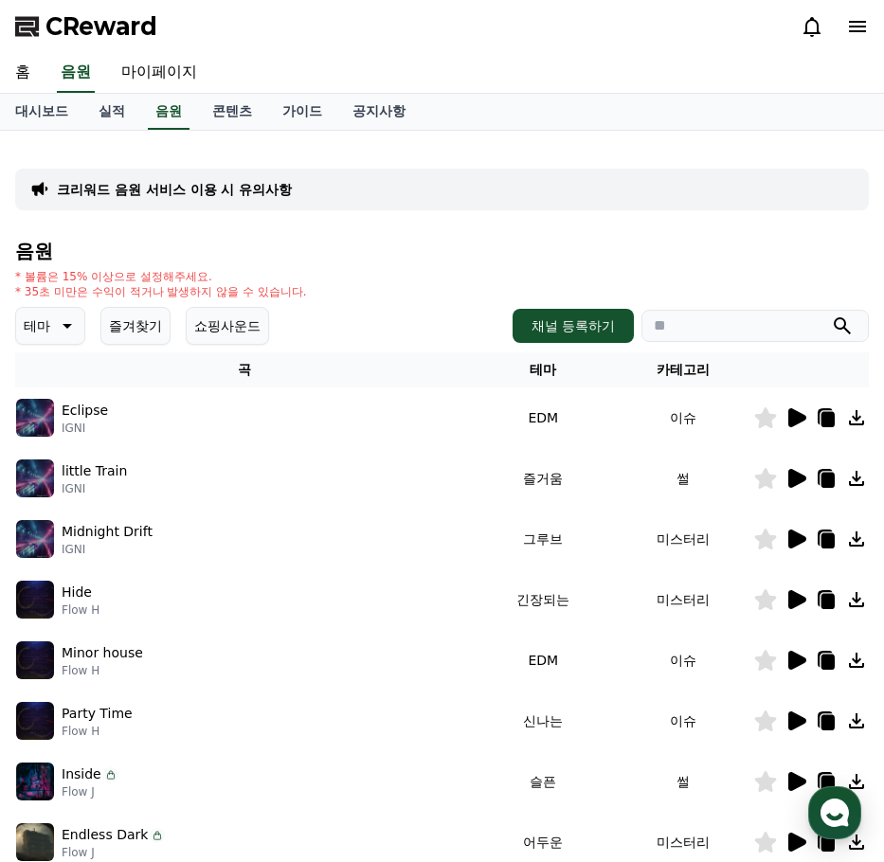
paste input "**********"
type input "**********"
